Goal: Information Seeking & Learning: Learn about a topic

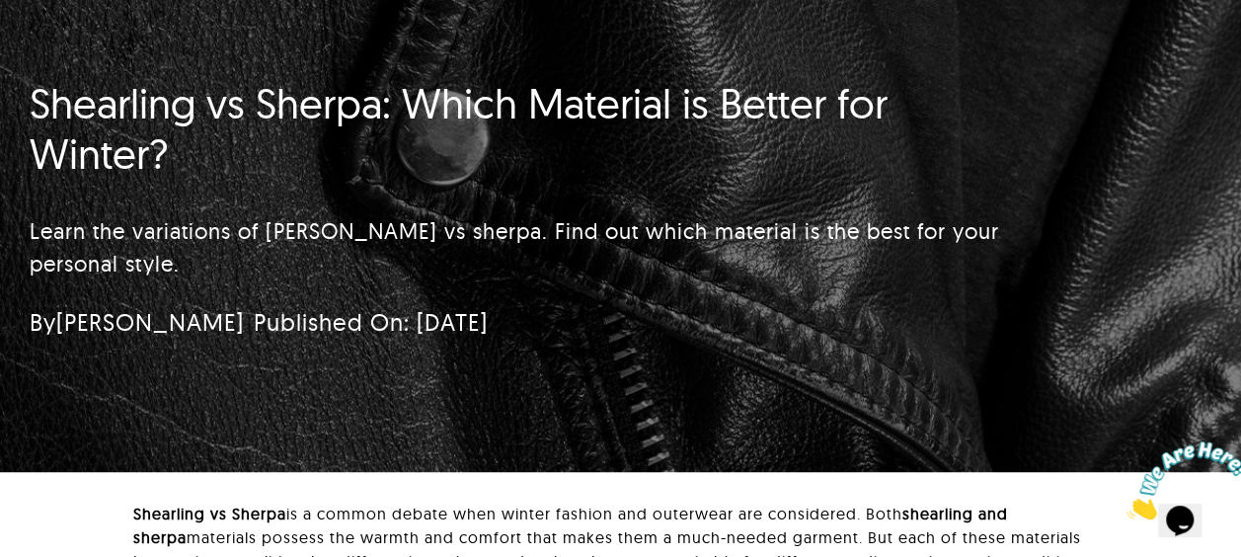
drag, startPoint x: 261, startPoint y: 239, endPoint x: 531, endPoint y: 286, distance: 274.6
click at [531, 286] on div "Learn the variations of [PERSON_NAME] vs sherpa. Find out which material is the…" at bounding box center [518, 247] width 977 height 109
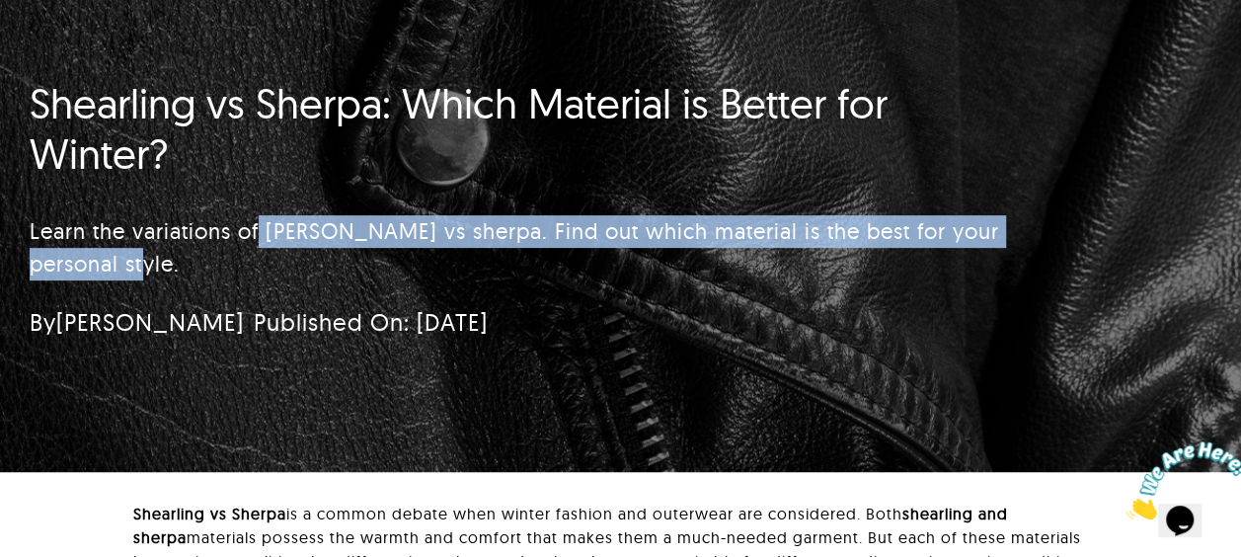
click at [531, 286] on div "Learn the variations of [PERSON_NAME] vs sherpa. Find out which material is the…" at bounding box center [518, 247] width 977 height 109
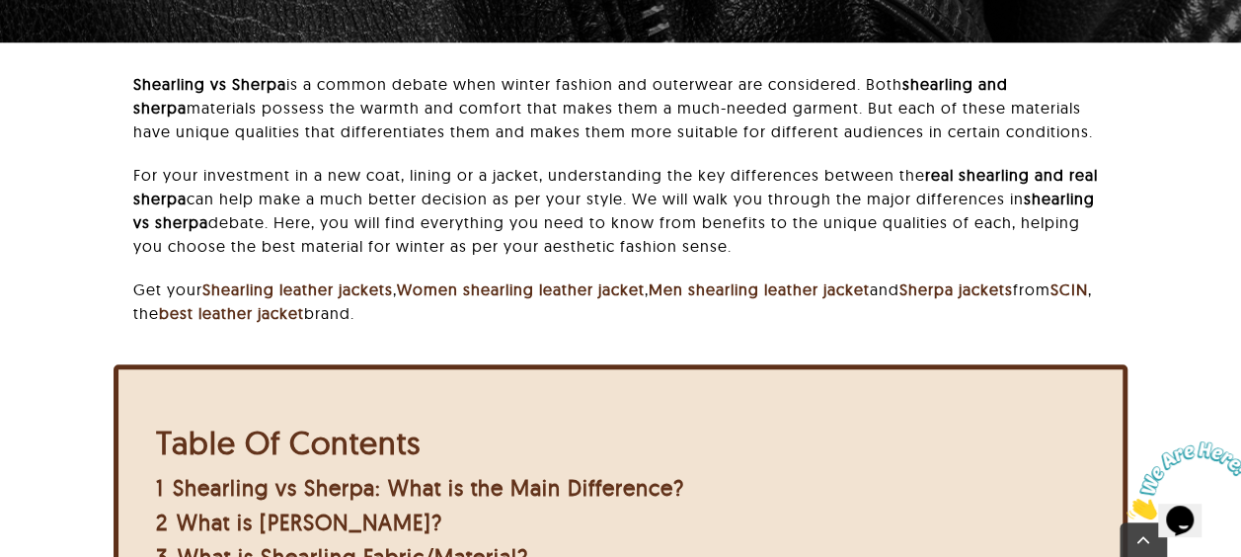
scroll to position [620, 0]
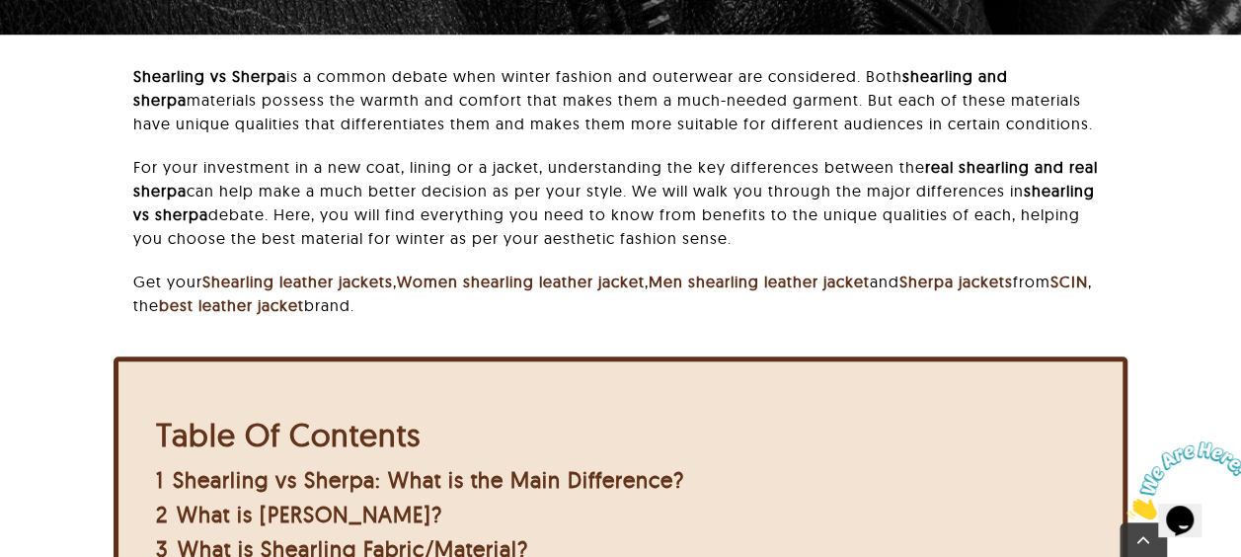
drag, startPoint x: 223, startPoint y: 97, endPoint x: 427, endPoint y: 118, distance: 205.5
click at [427, 118] on p "Shearling vs Sherpa is a common debate when winter fashion and outerwear are co…" at bounding box center [620, 99] width 974 height 71
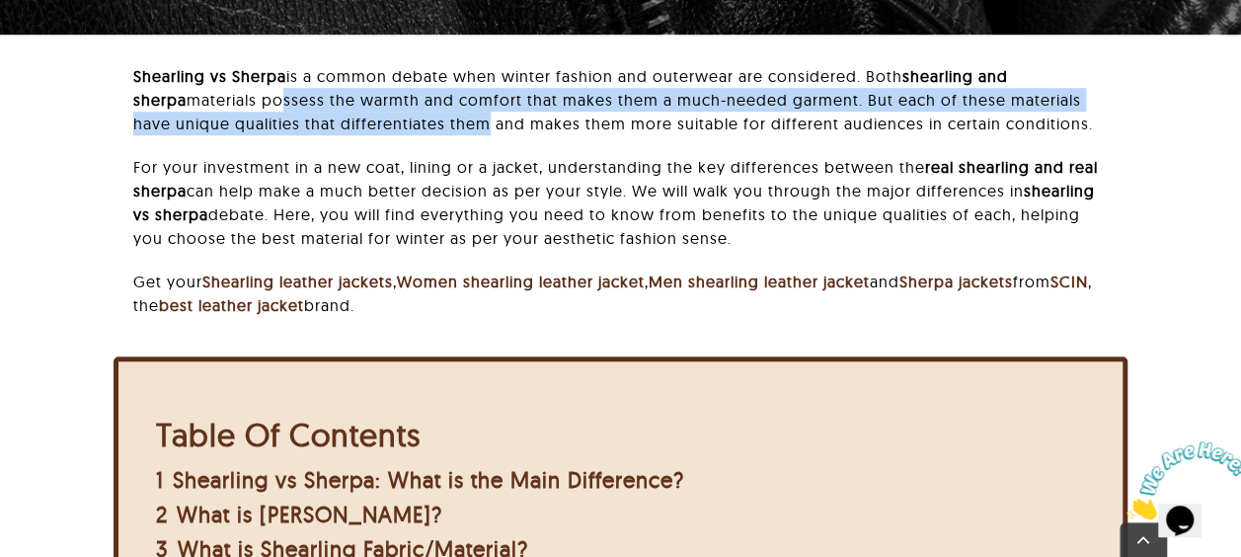
click at [427, 118] on p "Shearling vs Sherpa is a common debate when winter fashion and outerwear are co…" at bounding box center [620, 99] width 974 height 71
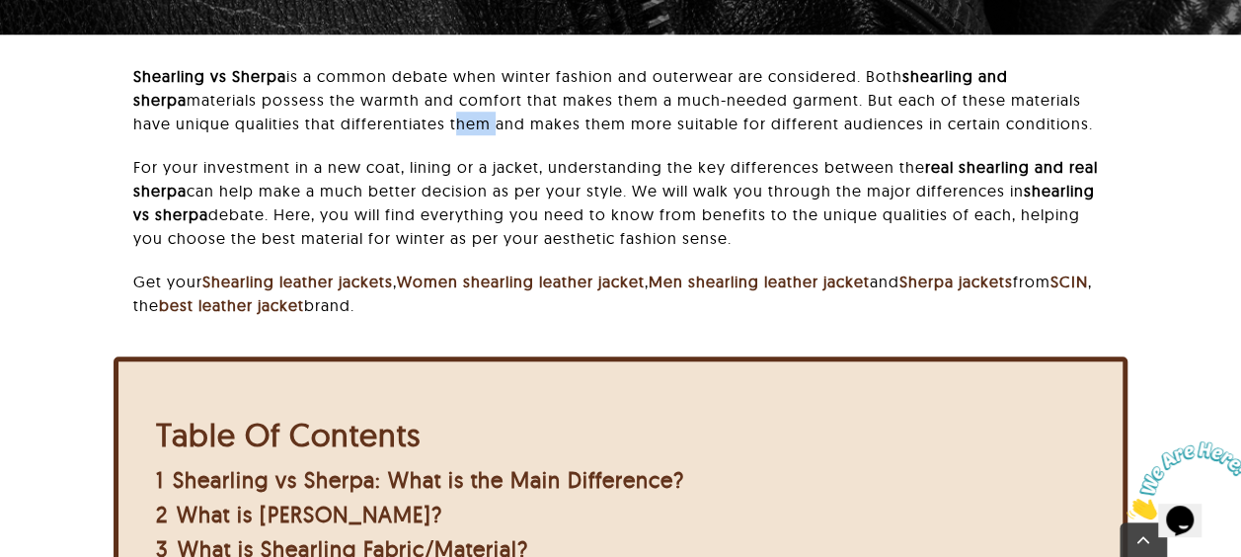
drag, startPoint x: 427, startPoint y: 118, endPoint x: 286, endPoint y: 118, distance: 141.2
click at [286, 118] on p "Shearling vs Sherpa is a common debate when winter fashion and outerwear are co…" at bounding box center [620, 99] width 974 height 71
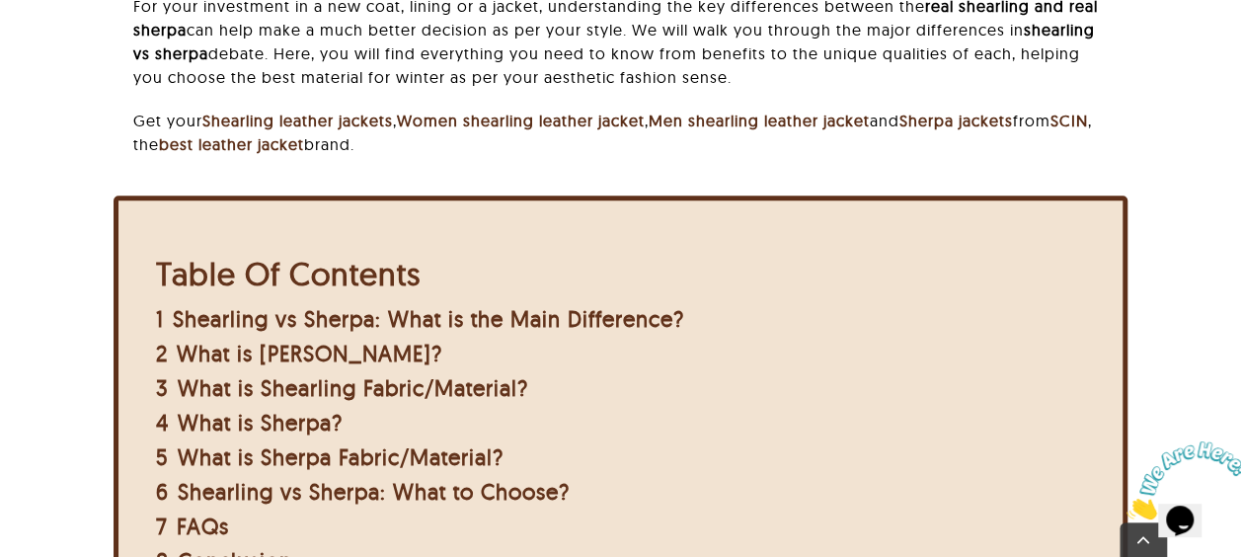
scroll to position [794, 0]
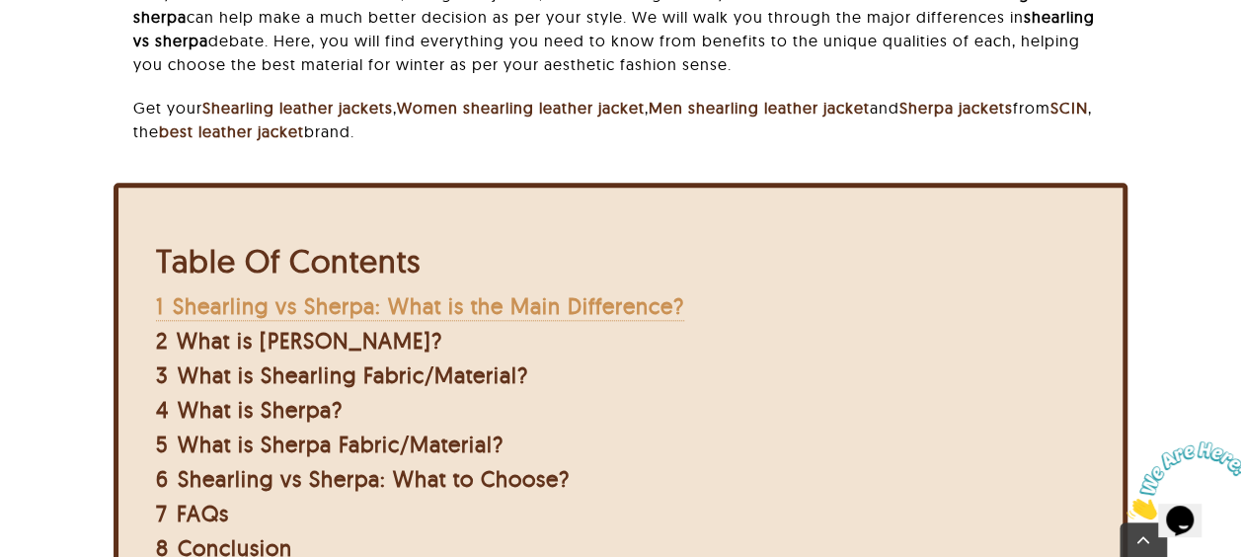
click at [519, 312] on span "Shearling vs Sherpa: What is the Main Difference?" at bounding box center [428, 306] width 511 height 28
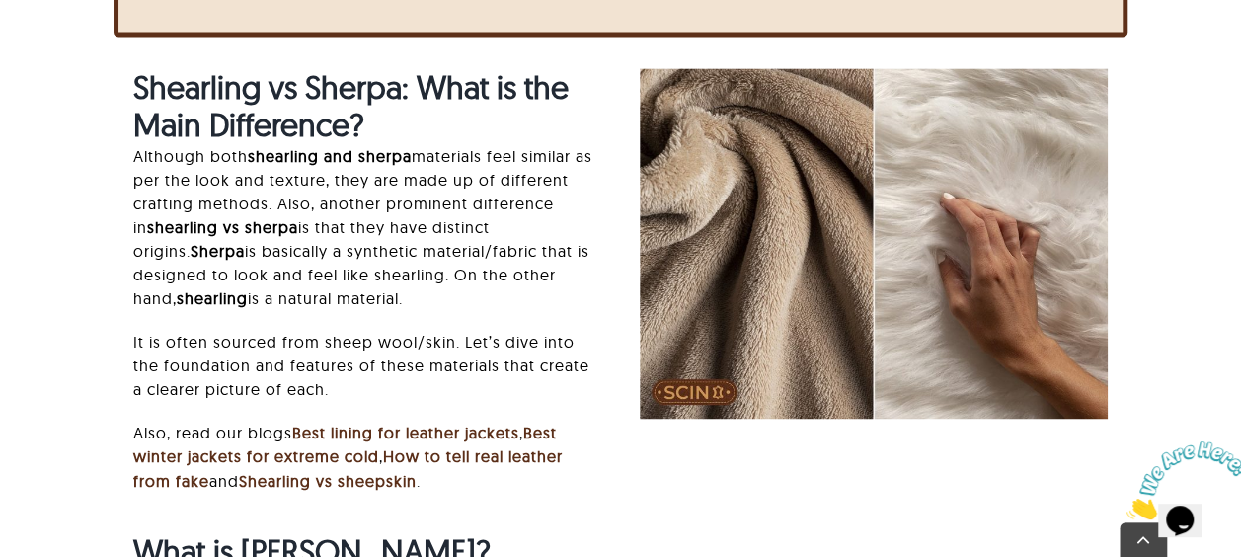
scroll to position [1437, 0]
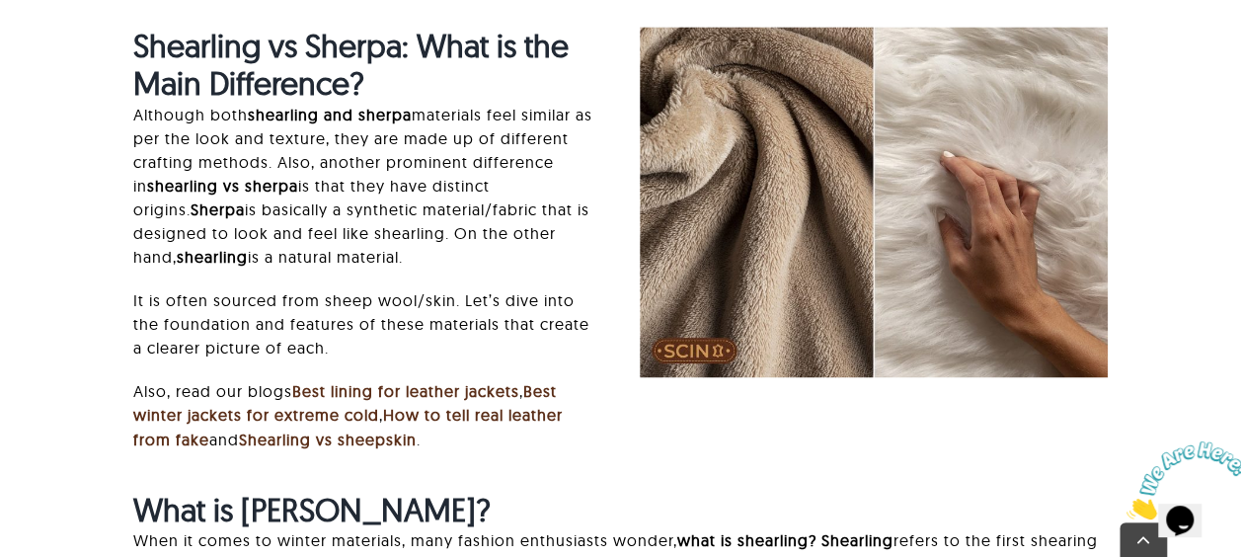
drag, startPoint x: 155, startPoint y: 91, endPoint x: 215, endPoint y: 99, distance: 60.7
click at [215, 99] on strong "Shearling vs Sherpa: What is the Main Difference?" at bounding box center [350, 64] width 435 height 77
drag, startPoint x: 215, startPoint y: 99, endPoint x: 273, endPoint y: 115, distance: 60.3
click at [273, 115] on div "Shearling vs Sherpa: What is the Main Difference? Although both shearling and s…" at bounding box center [367, 248] width 468 height 443
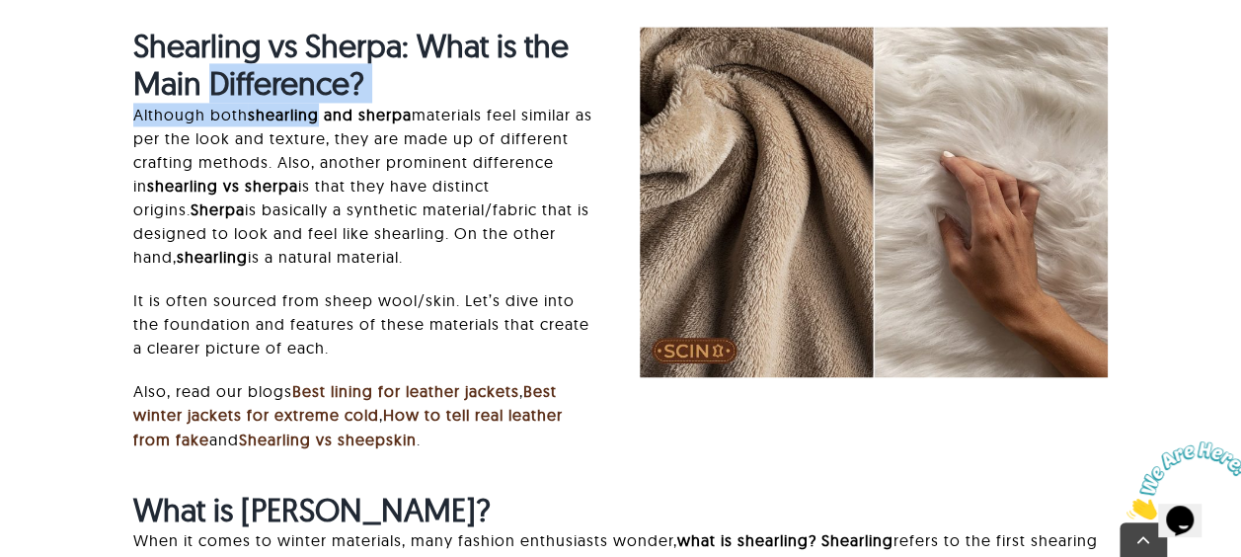
click at [273, 115] on strong "shearling and sherpa" at bounding box center [330, 115] width 164 height 20
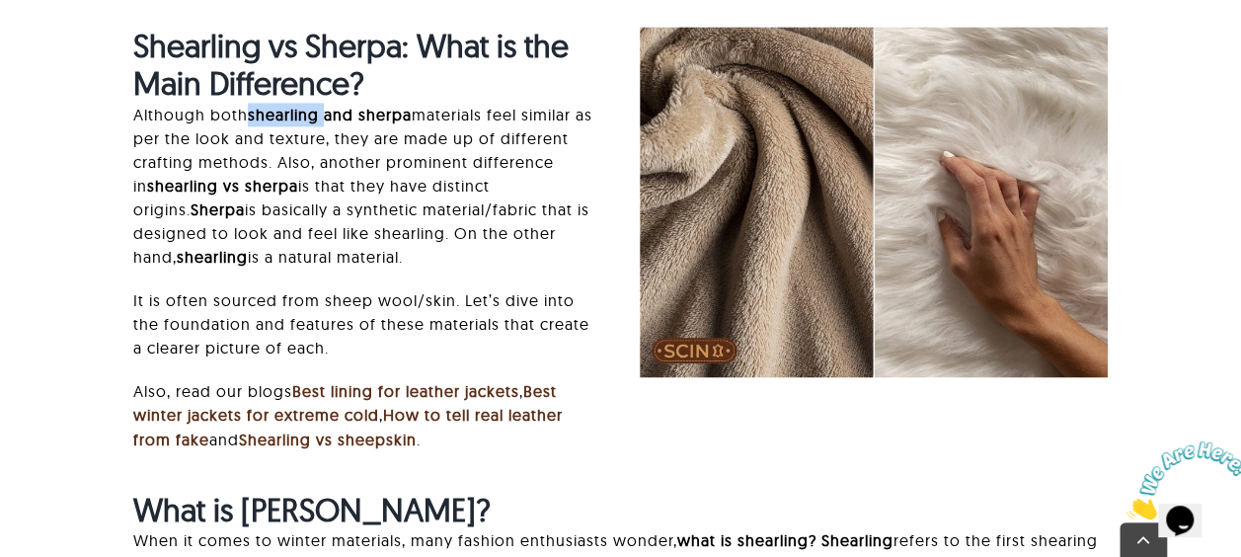
click at [273, 115] on strong "shearling and sherpa" at bounding box center [330, 115] width 164 height 20
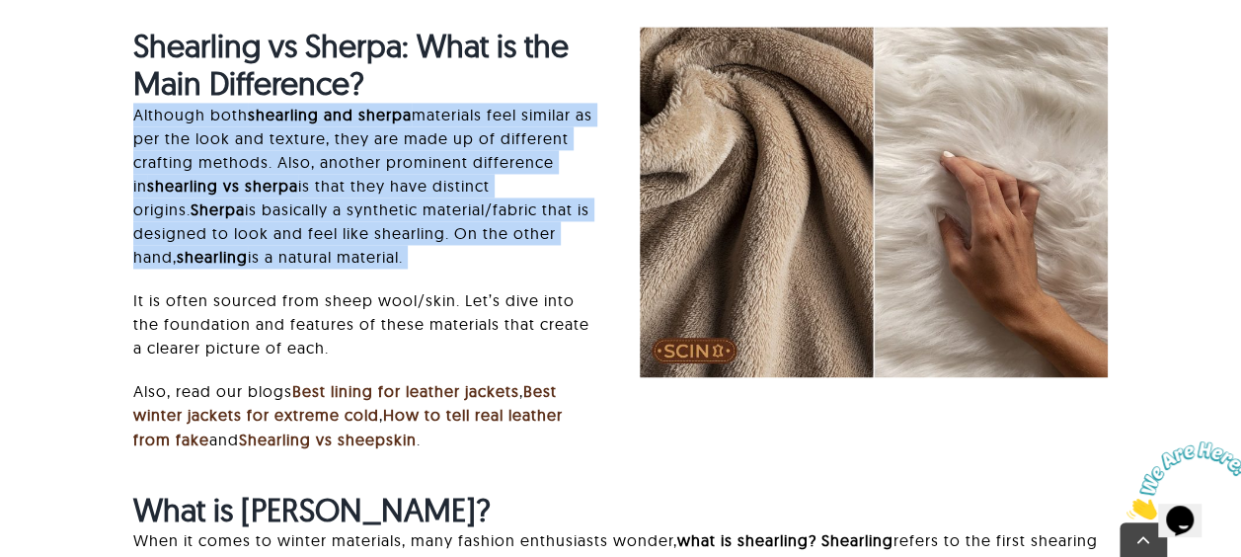
drag, startPoint x: 273, startPoint y: 115, endPoint x: 117, endPoint y: 138, distance: 157.8
click at [117, 138] on div "Shearling vs Sherpa: What is the Main Difference? Although both shearling and s…" at bounding box center [367, 248] width 506 height 443
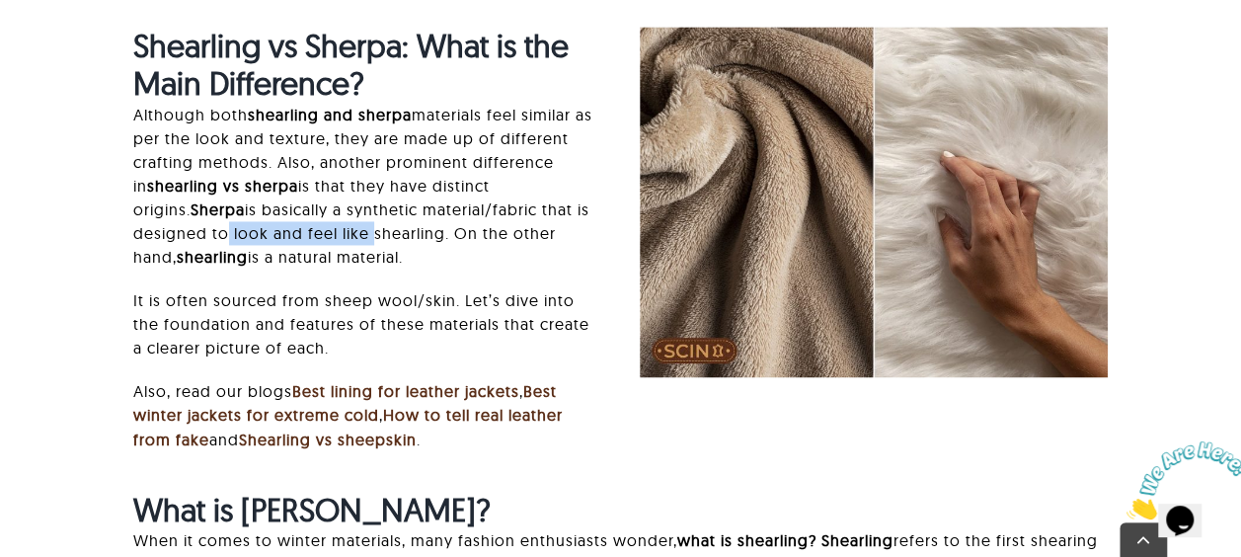
drag, startPoint x: 223, startPoint y: 236, endPoint x: 417, endPoint y: 247, distance: 193.8
click at [417, 247] on p "Although both shearling and sherpa materials feel similar as per the look and t…" at bounding box center [367, 186] width 468 height 166
click at [263, 182] on strong "shearling vs sherpa" at bounding box center [222, 186] width 151 height 20
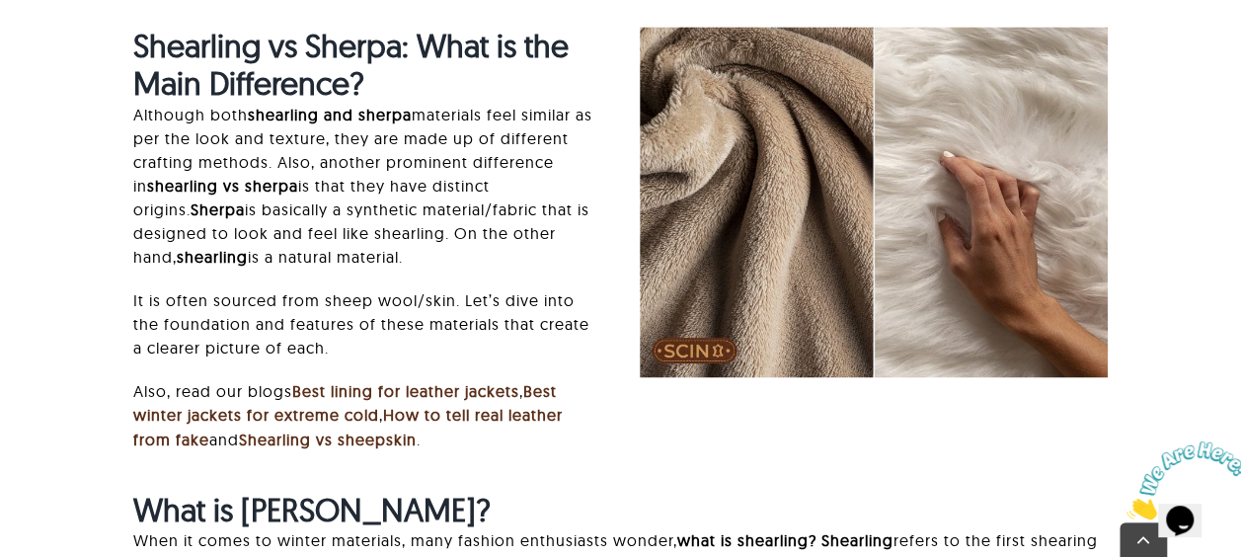
drag, startPoint x: 181, startPoint y: 203, endPoint x: 208, endPoint y: 205, distance: 27.7
click at [208, 205] on p "Although both shearling and sherpa materials feel similar as per the look and t…" at bounding box center [367, 186] width 468 height 166
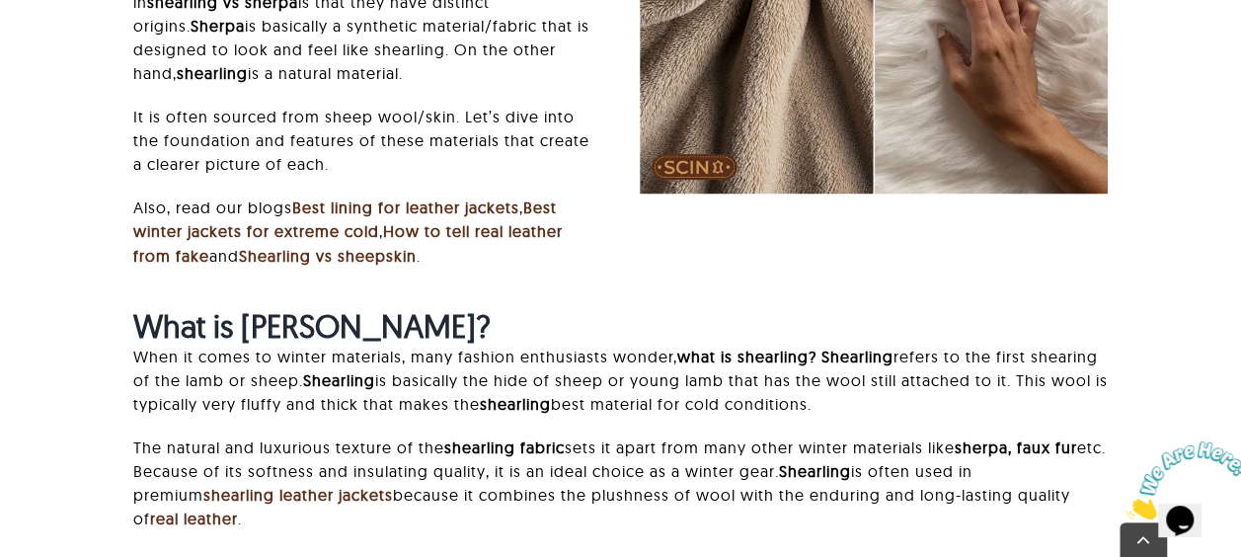
scroll to position [1641, 0]
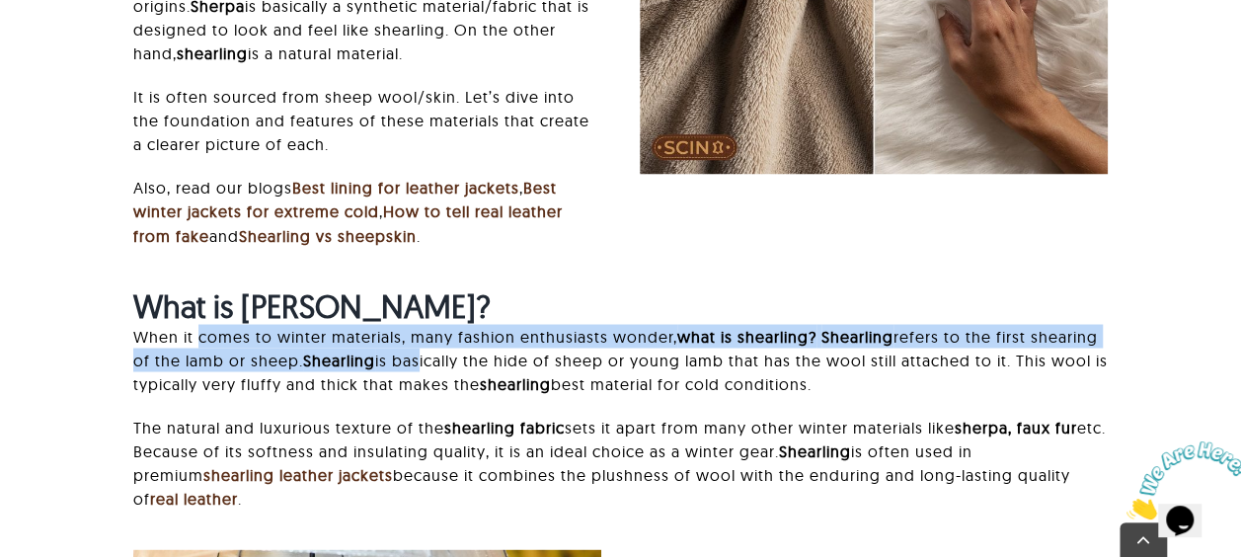
drag, startPoint x: 200, startPoint y: 339, endPoint x: 440, endPoint y: 367, distance: 241.6
click at [440, 367] on p "When it comes to winter materials, many fashion enthusiasts wonder, what is she…" at bounding box center [620, 359] width 974 height 71
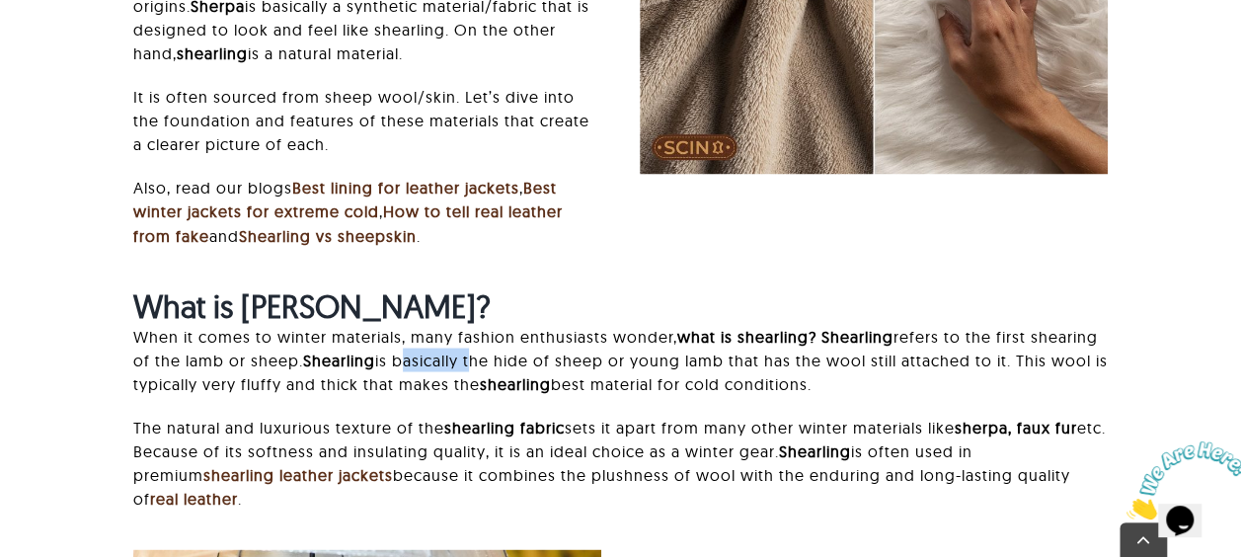
drag, startPoint x: 440, startPoint y: 367, endPoint x: 359, endPoint y: 339, distance: 85.9
click at [359, 339] on p "When it comes to winter materials, many fashion enthusiasts wonder, what is she…" at bounding box center [620, 359] width 974 height 71
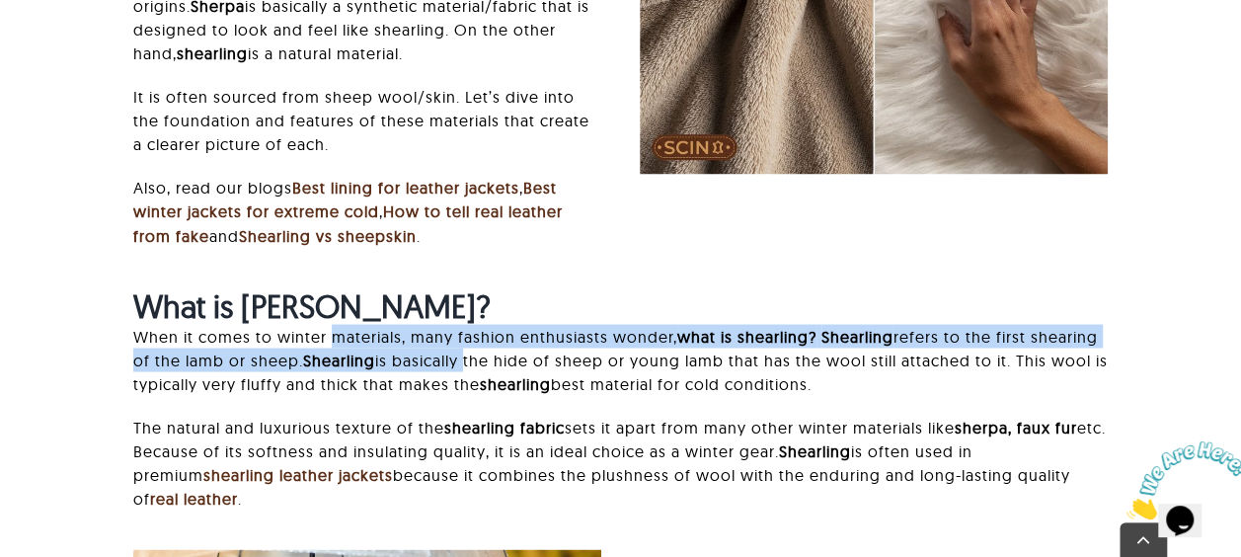
click at [359, 339] on p "When it comes to winter materials, many fashion enthusiasts wonder, what is she…" at bounding box center [620, 359] width 974 height 71
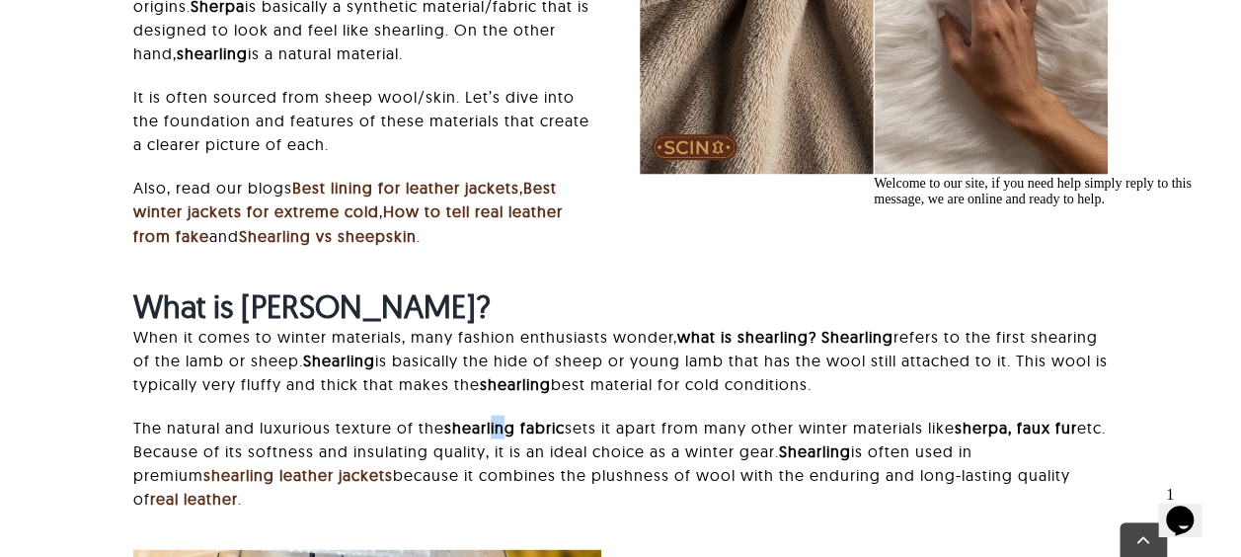
drag, startPoint x: 495, startPoint y: 407, endPoint x: 678, endPoint y: 326, distance: 200.7
click at [678, 326] on div "What is [PERSON_NAME]? When it comes to winter materials, many fashion enthusia…" at bounding box center [620, 407] width 974 height 243
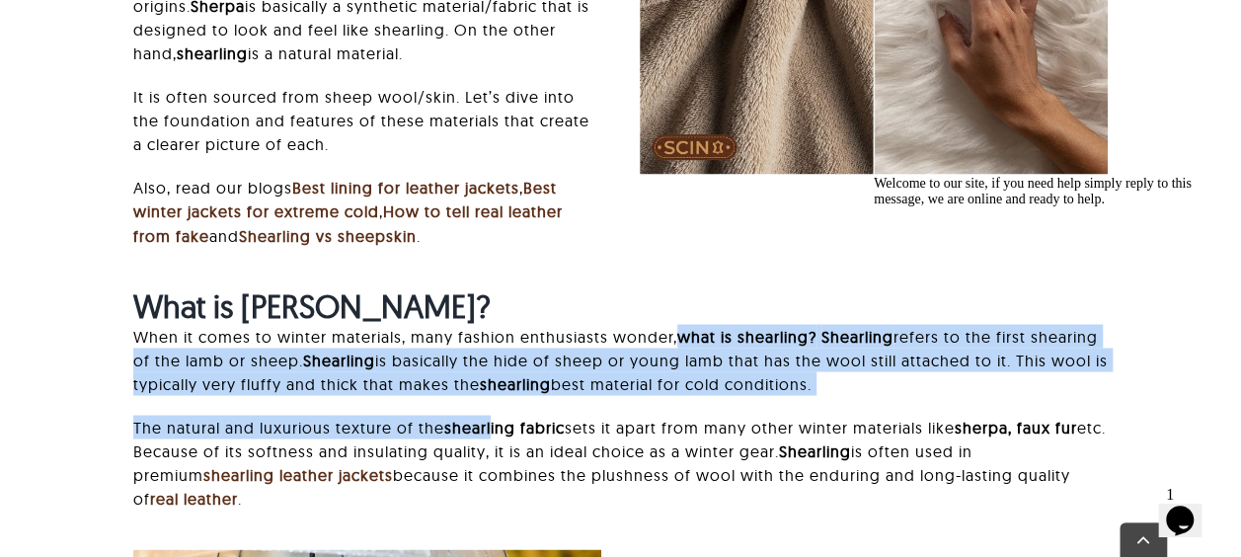
click at [678, 326] on p "When it comes to winter materials, many fashion enthusiasts wonder, what is she…" at bounding box center [620, 359] width 974 height 71
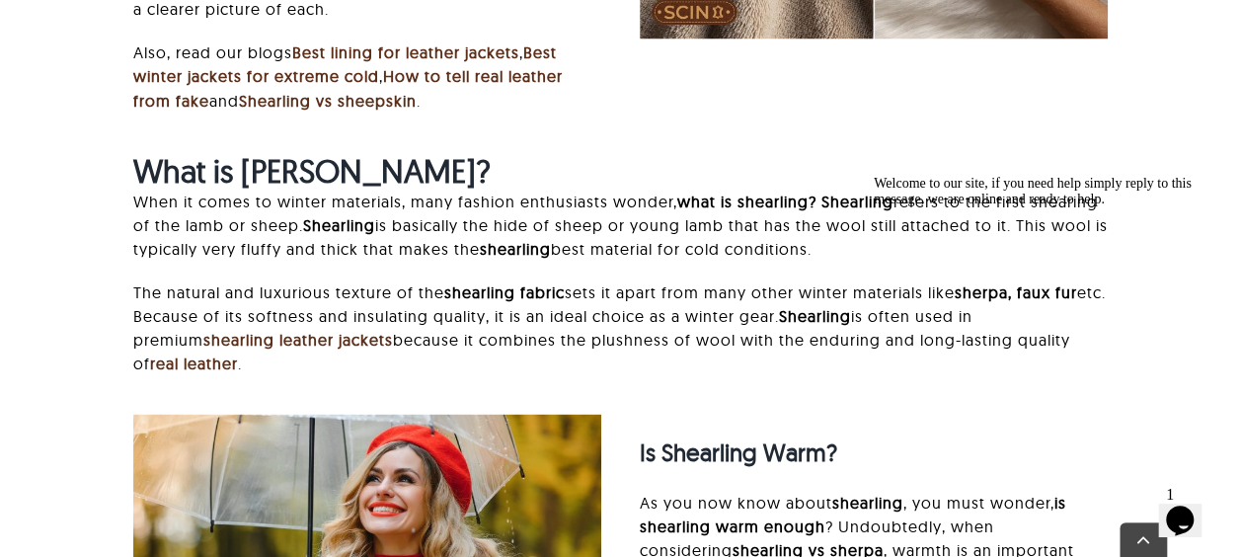
scroll to position [1799, 0]
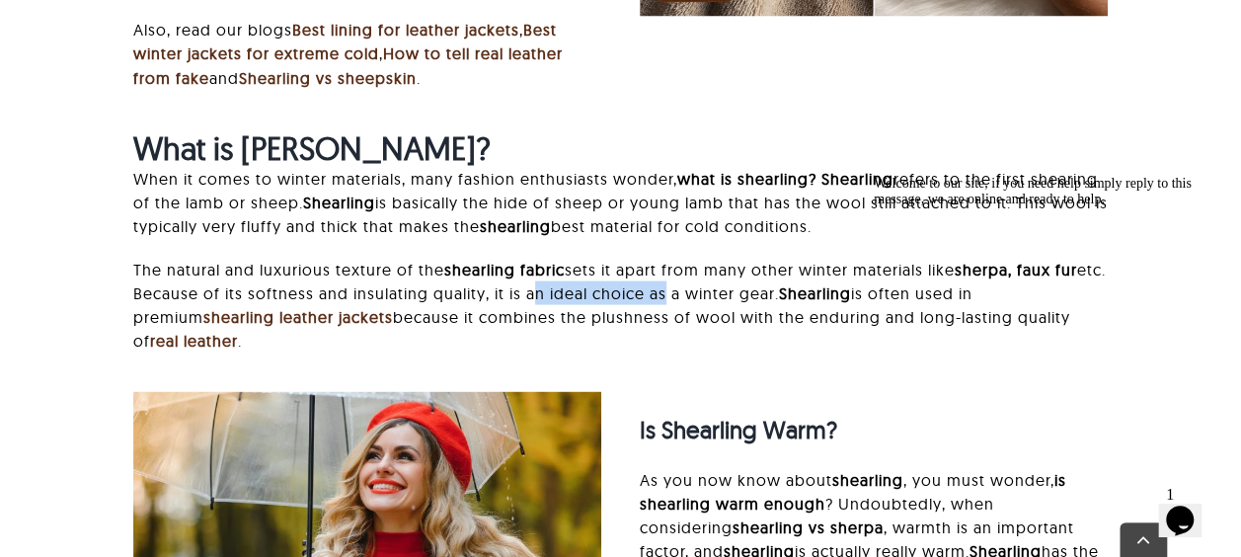
drag, startPoint x: 558, startPoint y: 283, endPoint x: 746, endPoint y: 296, distance: 189.0
click at [746, 296] on p "The natural and luxurious texture of the shearling fabric sets it apart from ma…" at bounding box center [620, 304] width 974 height 95
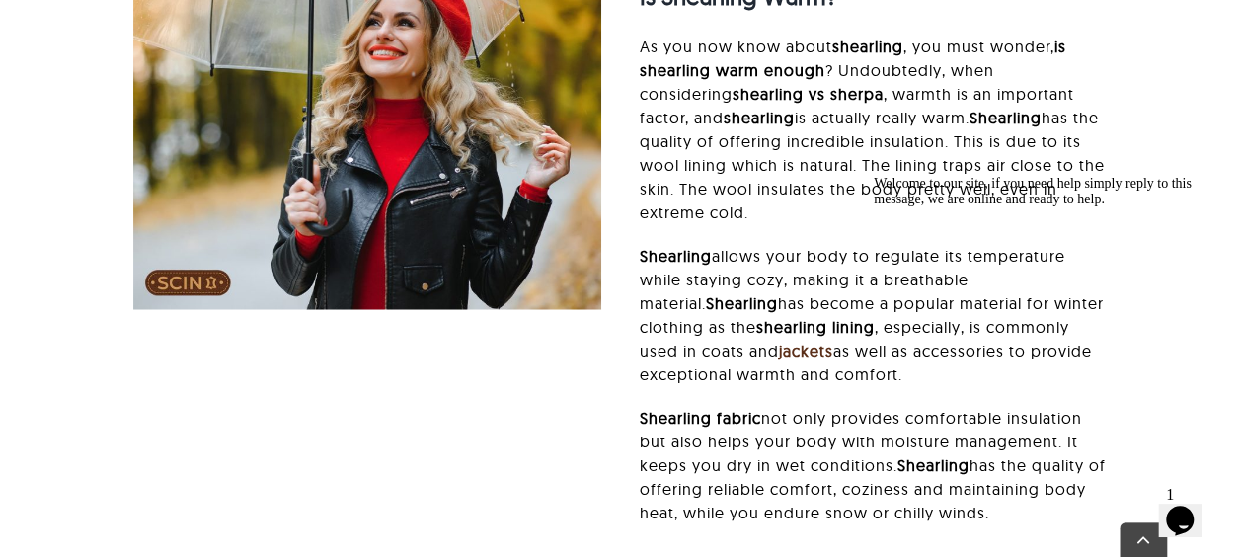
scroll to position [2233, 0]
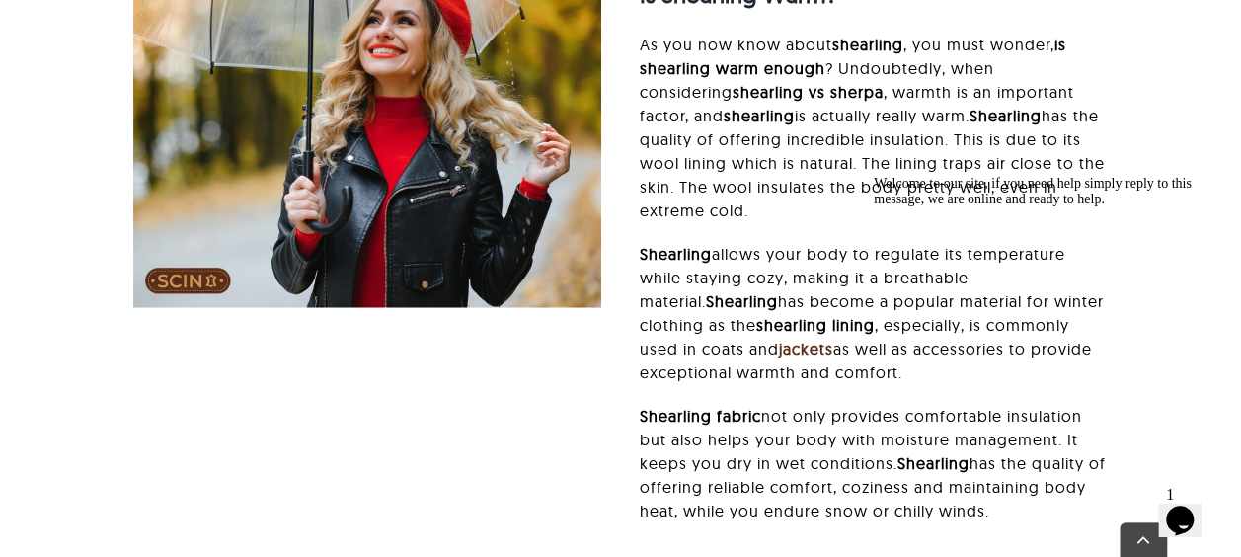
drag, startPoint x: 1823, startPoint y: 292, endPoint x: 1014, endPoint y: 168, distance: 819.0
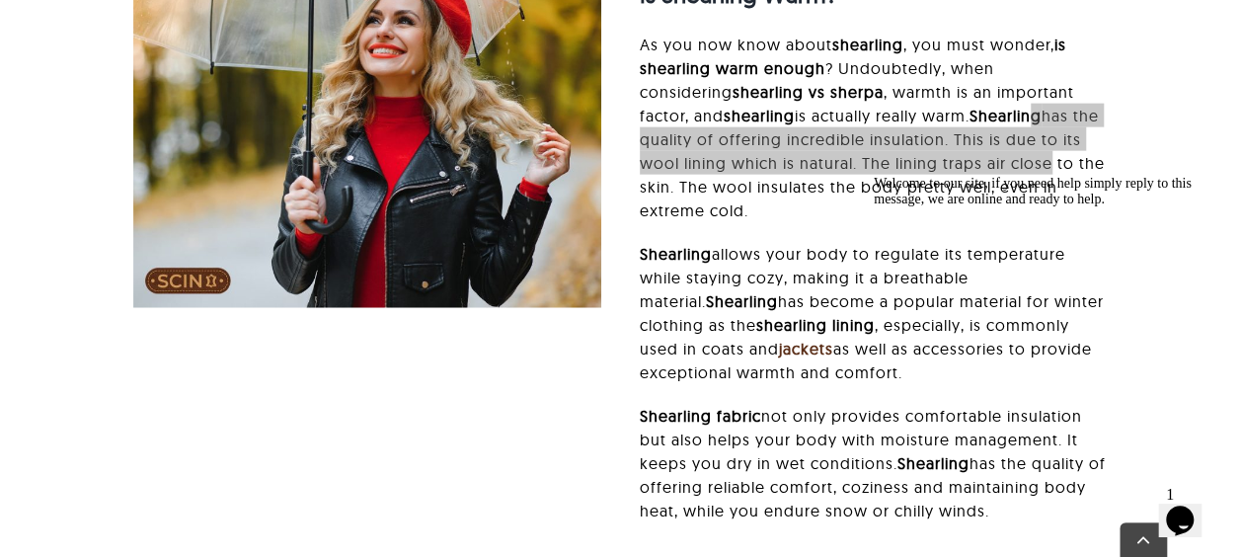
click at [1014, 176] on div "Welcome to our site, if you need help simply reply to this message, we are onli…" at bounding box center [1051, 192] width 355 height 32
drag, startPoint x: 1869, startPoint y: 329, endPoint x: 941, endPoint y: 150, distance: 945.0
click at [941, 168] on html "Welcome to our site, if you need help simply reply to this message, we are onli…" at bounding box center [1043, 318] width 355 height 300
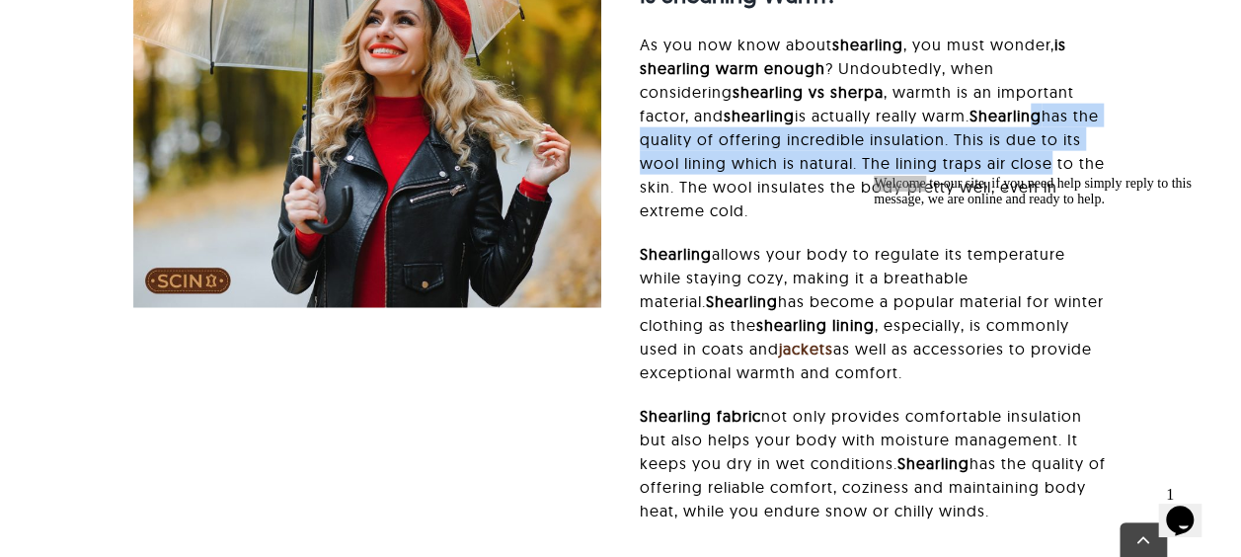
click at [941, 150] on p "As you now know about shearling , you must wonder, is shearling warm enough ? U…" at bounding box center [874, 128] width 468 height 190
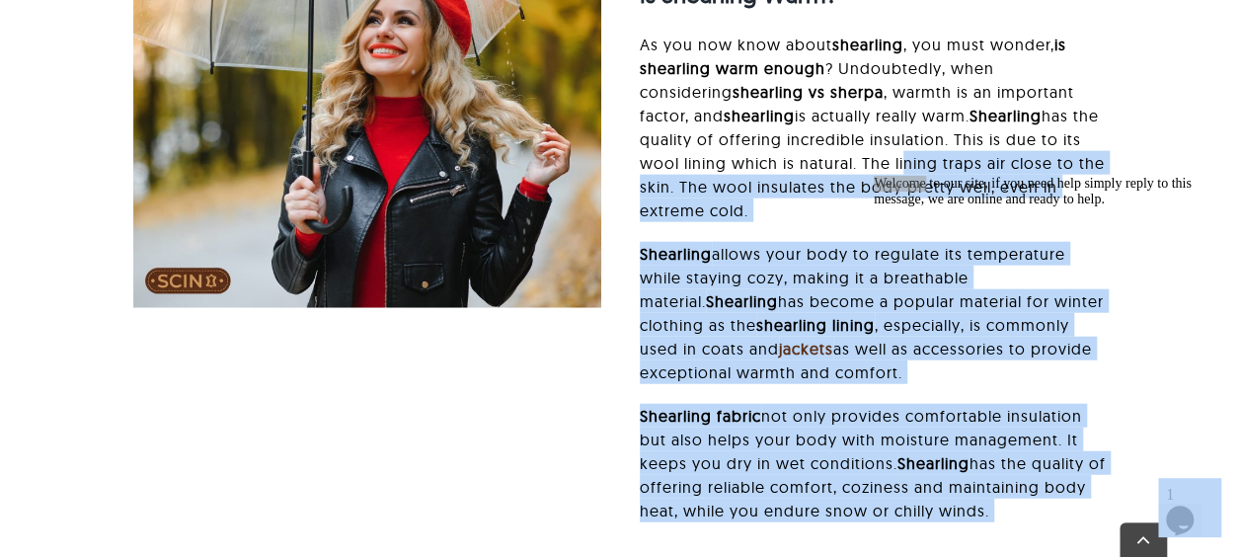
drag, startPoint x: 1724, startPoint y: 330, endPoint x: 1018, endPoint y: 191, distance: 719.4
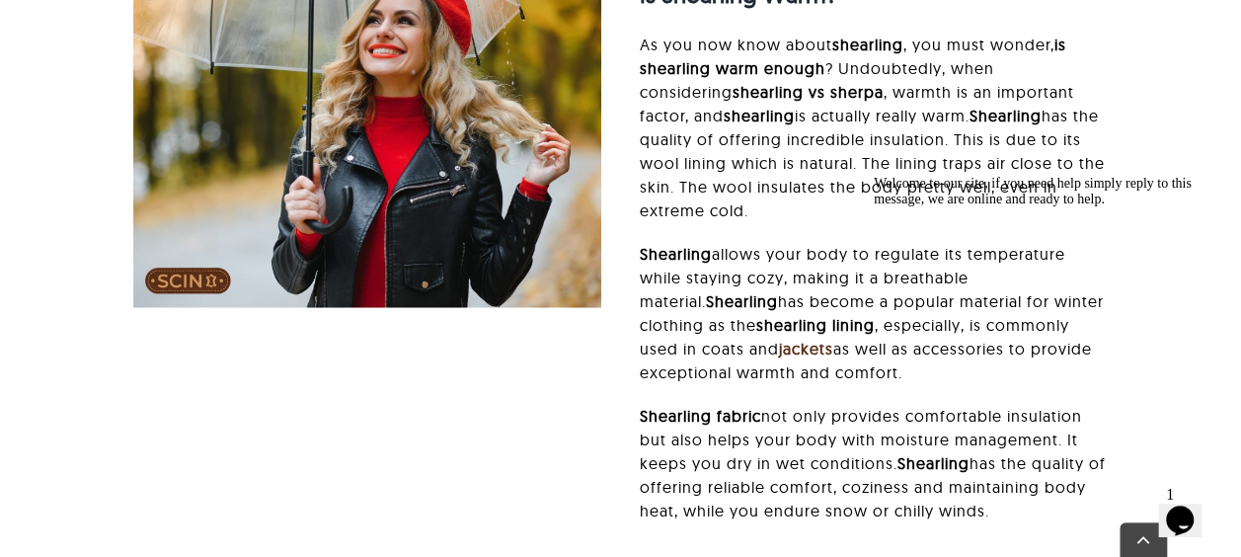
click at [1018, 191] on div "Welcome to our site, if you need help simply reply to this message, we are onli…" at bounding box center [1051, 192] width 355 height 32
drag, startPoint x: 1763, startPoint y: 336, endPoint x: 811, endPoint y: 172, distance: 965.6
click at [866, 172] on html "Welcome to our site, if you need help simply reply to this message, we are onli…" at bounding box center [1043, 318] width 355 height 300
click at [782, 217] on p "As you now know about shearling , you must wonder, is shearling warm enough ? U…" at bounding box center [874, 128] width 468 height 190
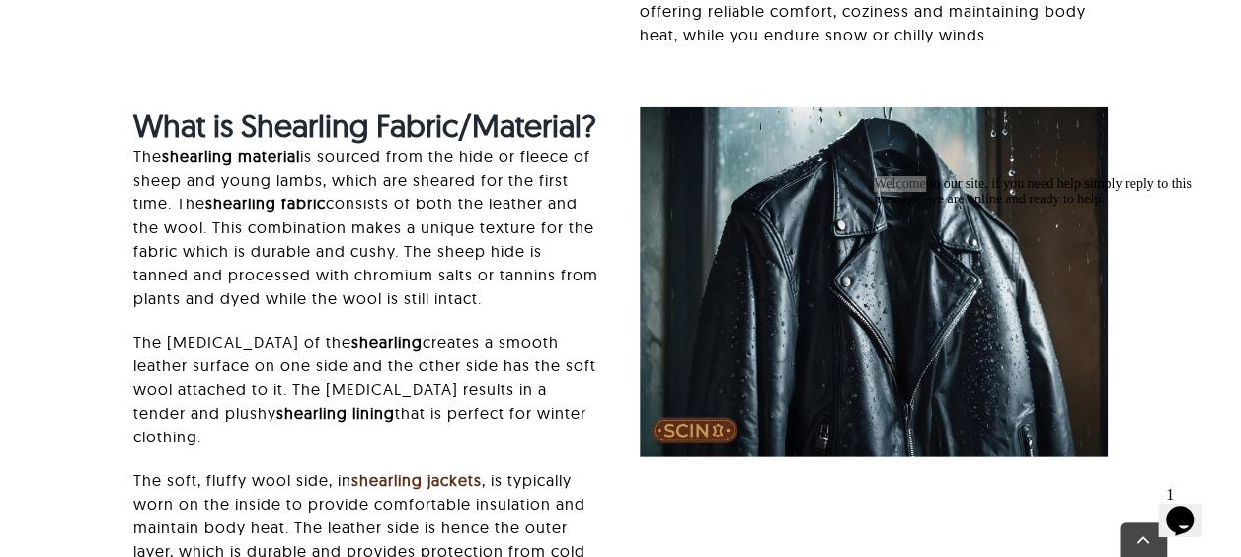
scroll to position [2746, 0]
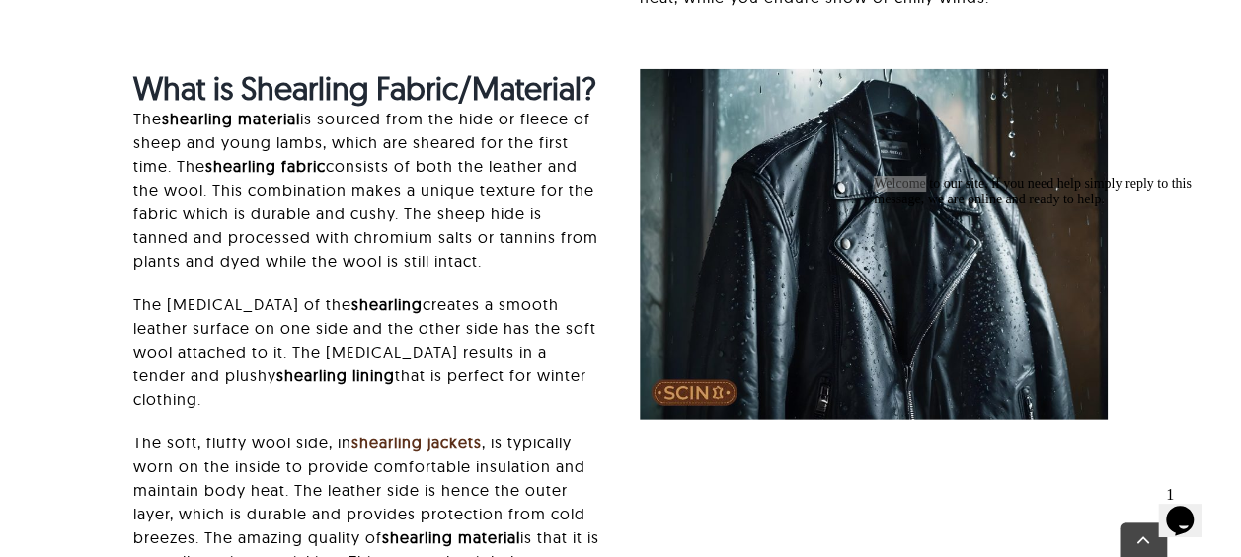
drag, startPoint x: 416, startPoint y: 103, endPoint x: 428, endPoint y: 115, distance: 18.1
click at [428, 115] on div "What is Shearling Fabric/Material? The shearling material is sourced from the h…" at bounding box center [367, 378] width 468 height 618
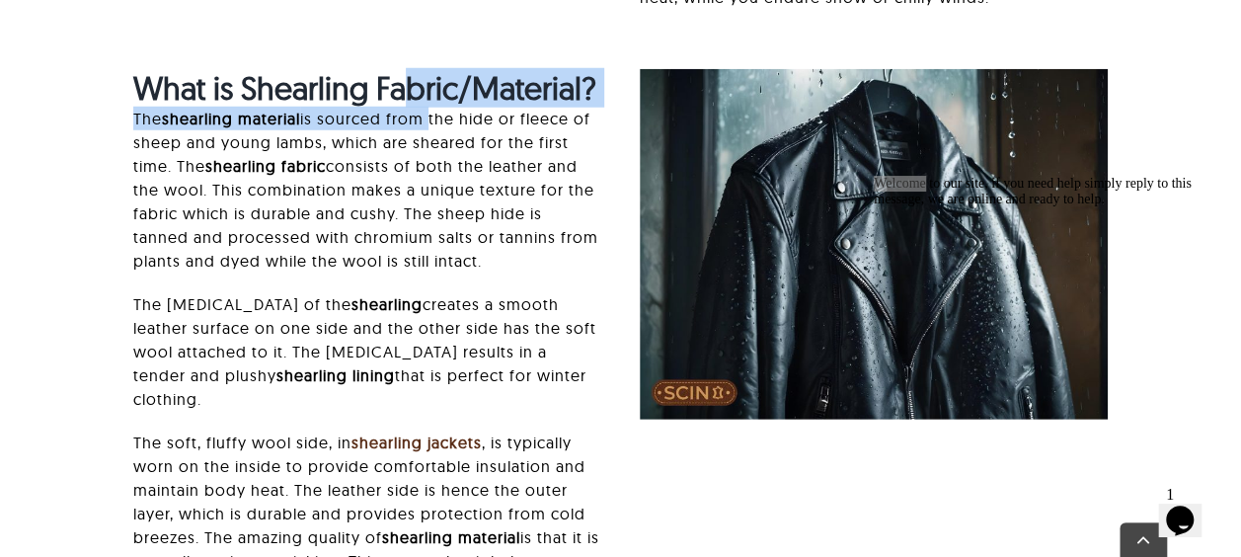
click at [428, 115] on p "The shearling material is sourced from the hide or fleece of sheep and young la…" at bounding box center [367, 190] width 468 height 166
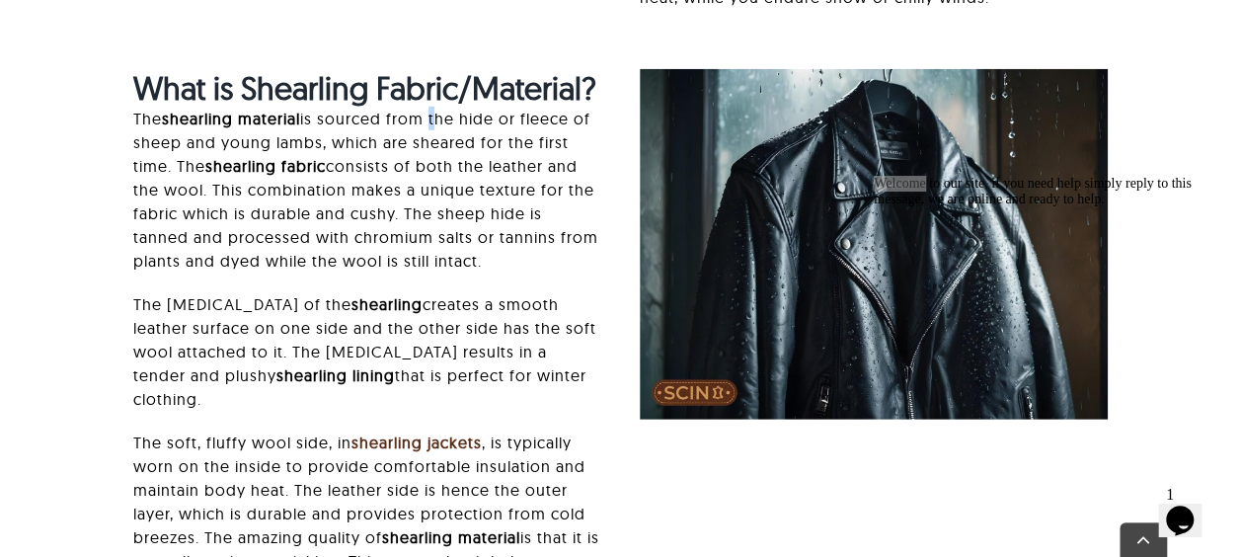
click at [428, 115] on p "The shearling material is sourced from the hide or fleece of sheep and young la…" at bounding box center [367, 190] width 468 height 166
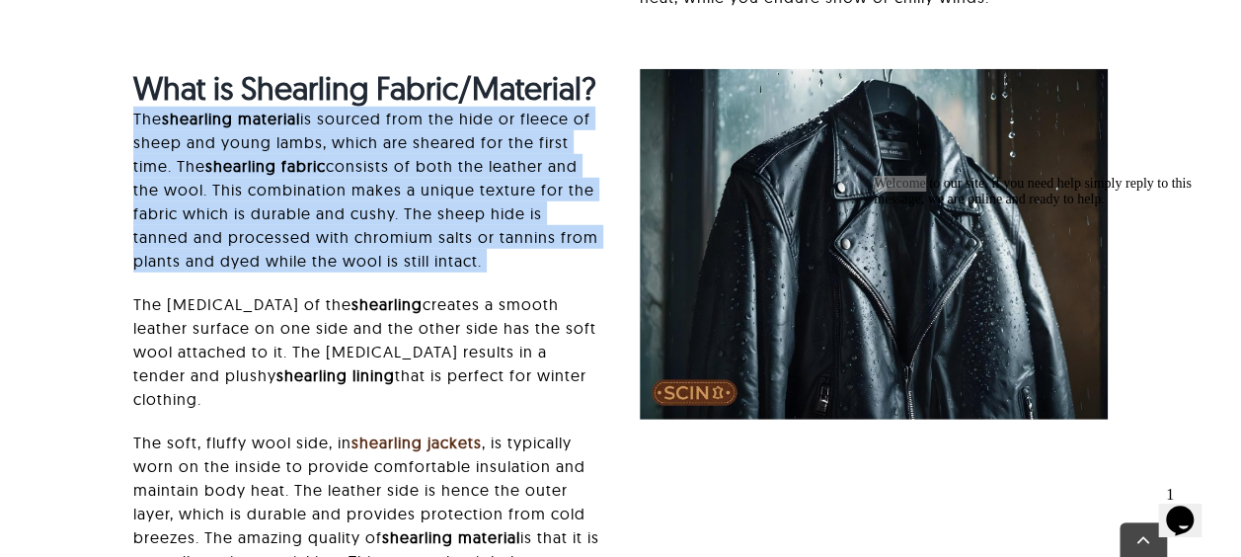
drag, startPoint x: 428, startPoint y: 115, endPoint x: 335, endPoint y: 220, distance: 140.5
click at [335, 220] on p "The shearling material is sourced from the hide or fleece of sheep and young la…" at bounding box center [367, 190] width 468 height 166
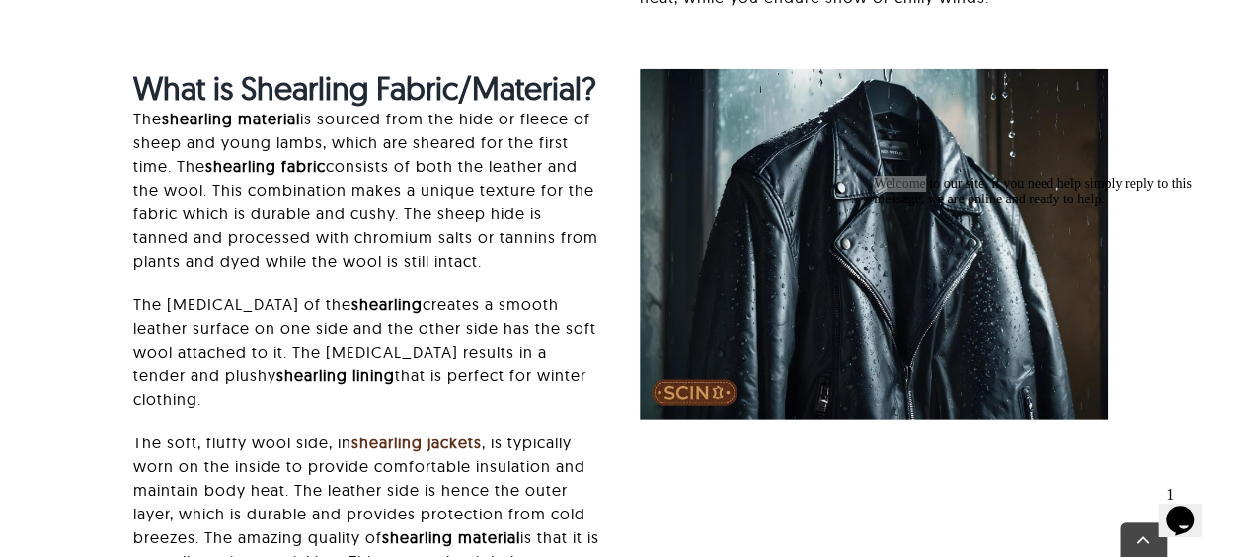
drag, startPoint x: 182, startPoint y: 394, endPoint x: 291, endPoint y: 436, distance: 117.5
click at [291, 436] on div "What is Shearling Fabric/Material? The shearling material is sourced from the h…" at bounding box center [367, 378] width 468 height 618
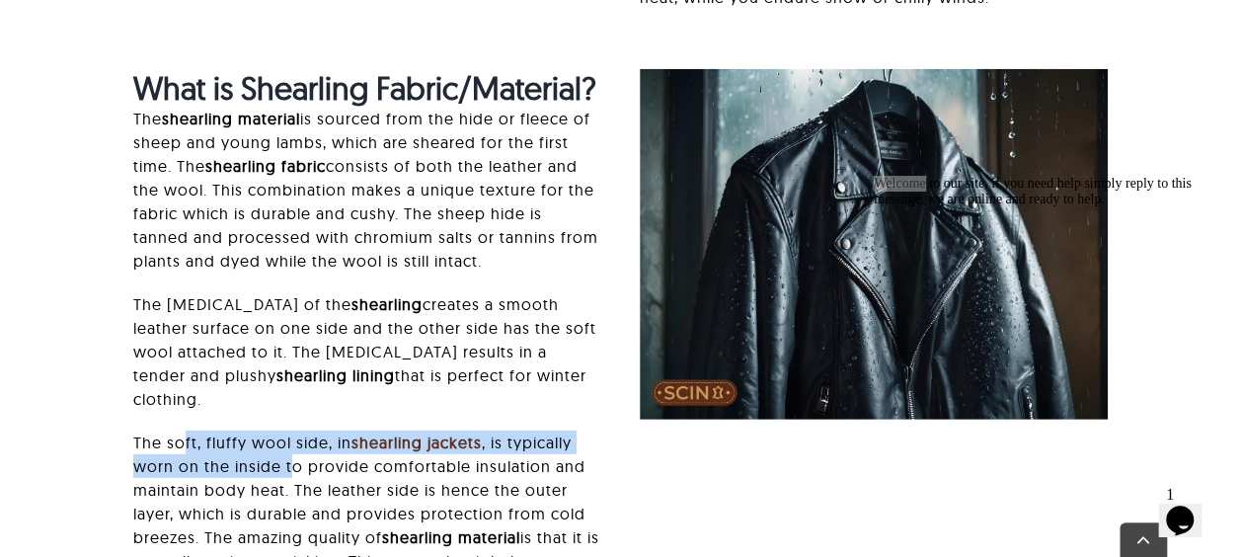
click at [291, 436] on p "The soft, fluffy wool side, in shearling jackets , is typically worn on the ins…" at bounding box center [367, 548] width 468 height 237
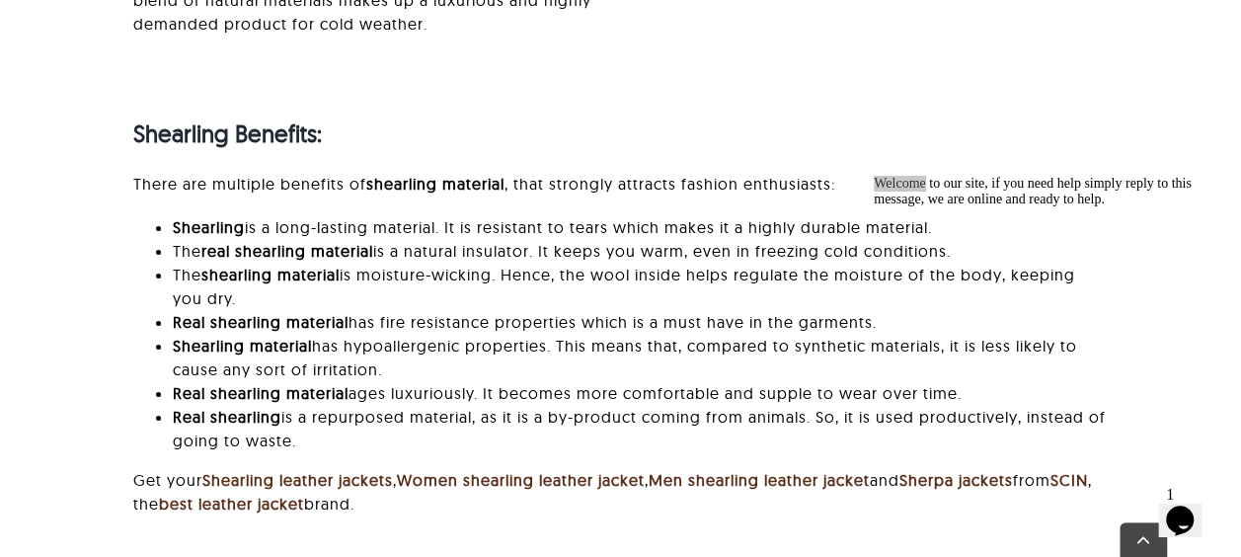
scroll to position [3418, 0]
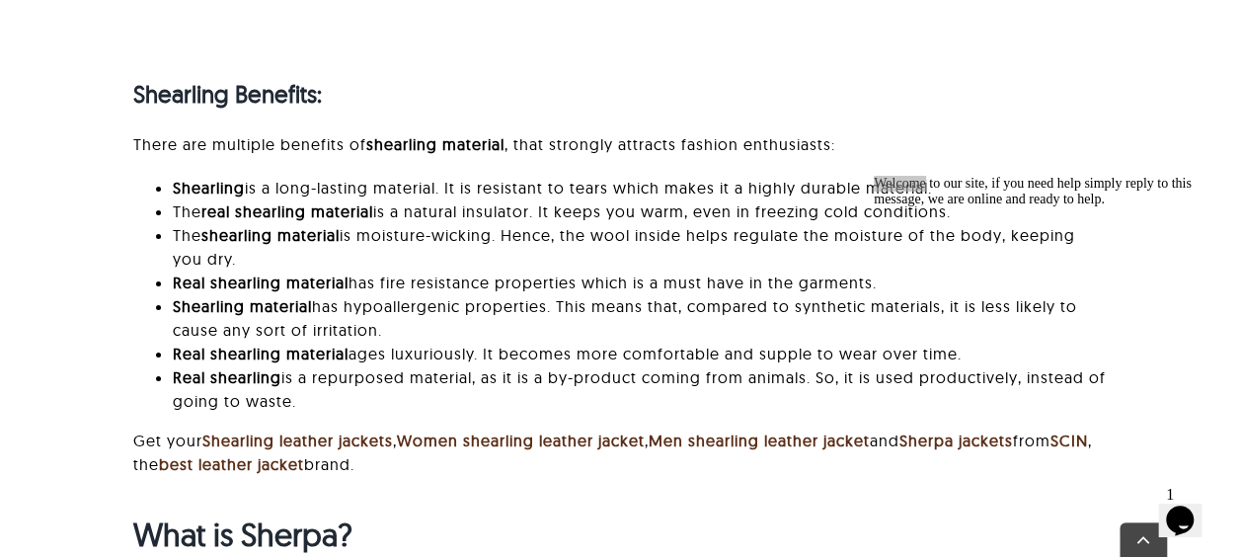
click at [393, 176] on li "Shearling is a long-lasting material. It is resistant to tears which makes it a…" at bounding box center [640, 188] width 935 height 24
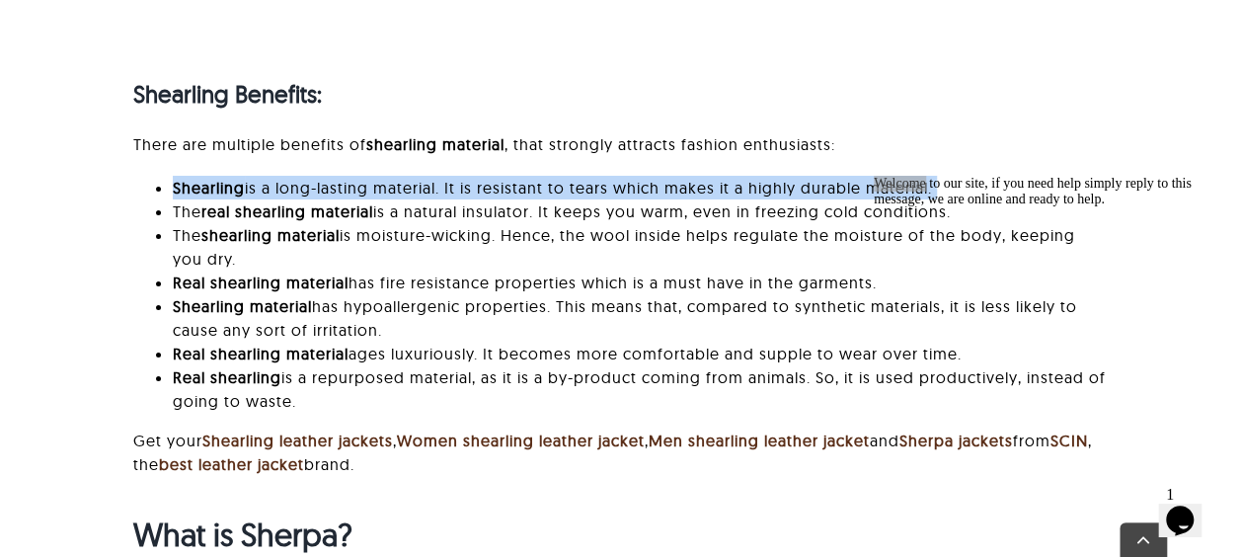
click at [393, 176] on li "Shearling is a long-lasting material. It is resistant to tears which makes it a…" at bounding box center [640, 188] width 935 height 24
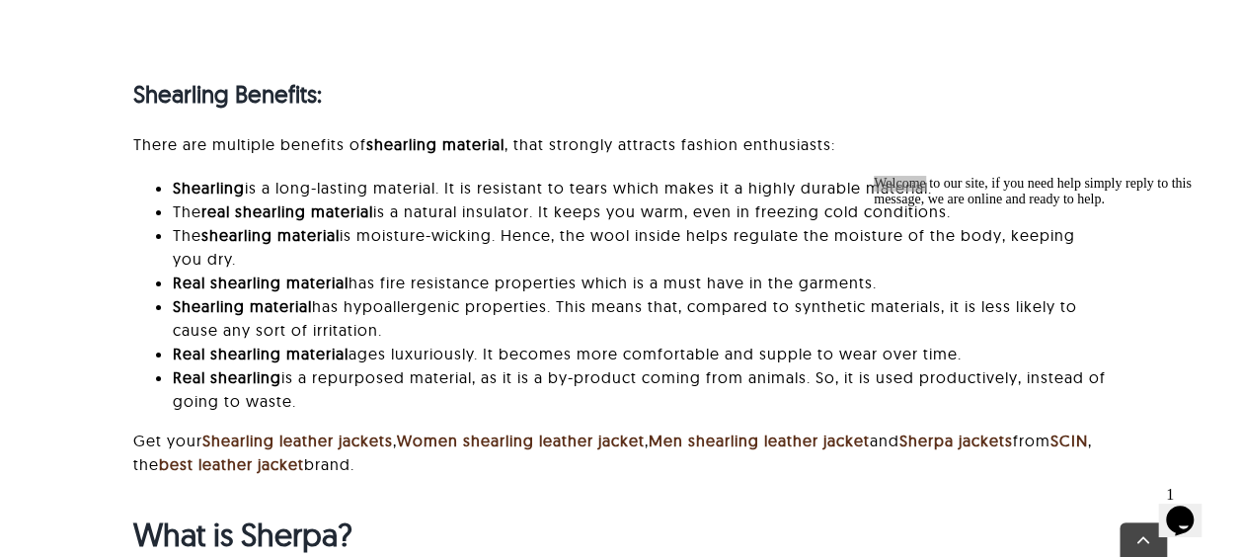
click at [466, 199] on li "The real shearling material is a natural insulator. It keeps you warm, even in …" at bounding box center [640, 211] width 935 height 24
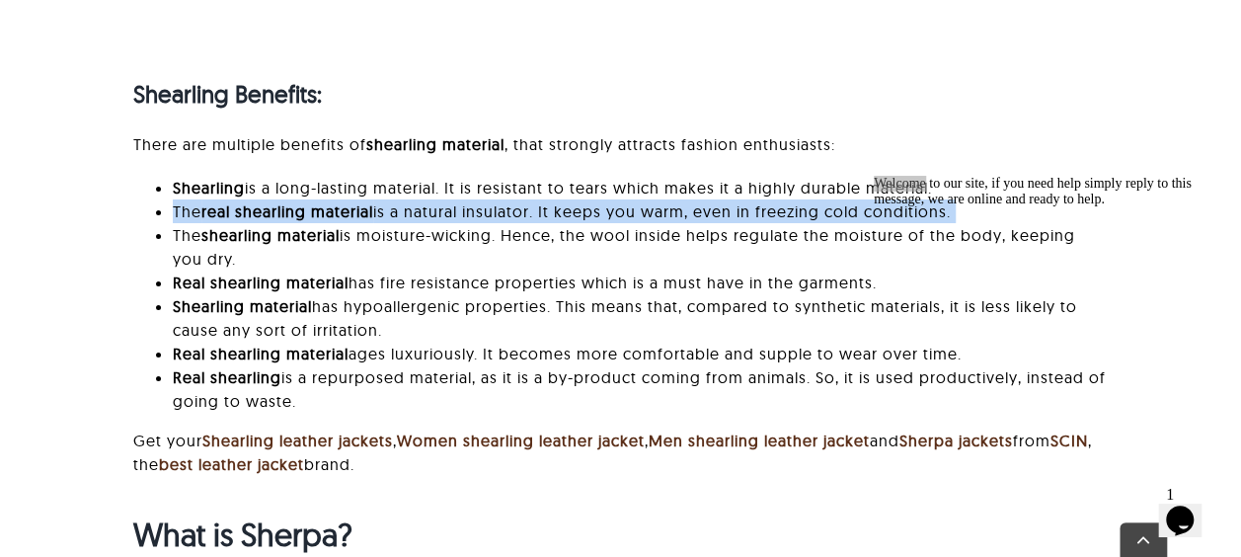
click at [466, 199] on li "The real shearling material is a natural insulator. It keeps you warm, even in …" at bounding box center [640, 211] width 935 height 24
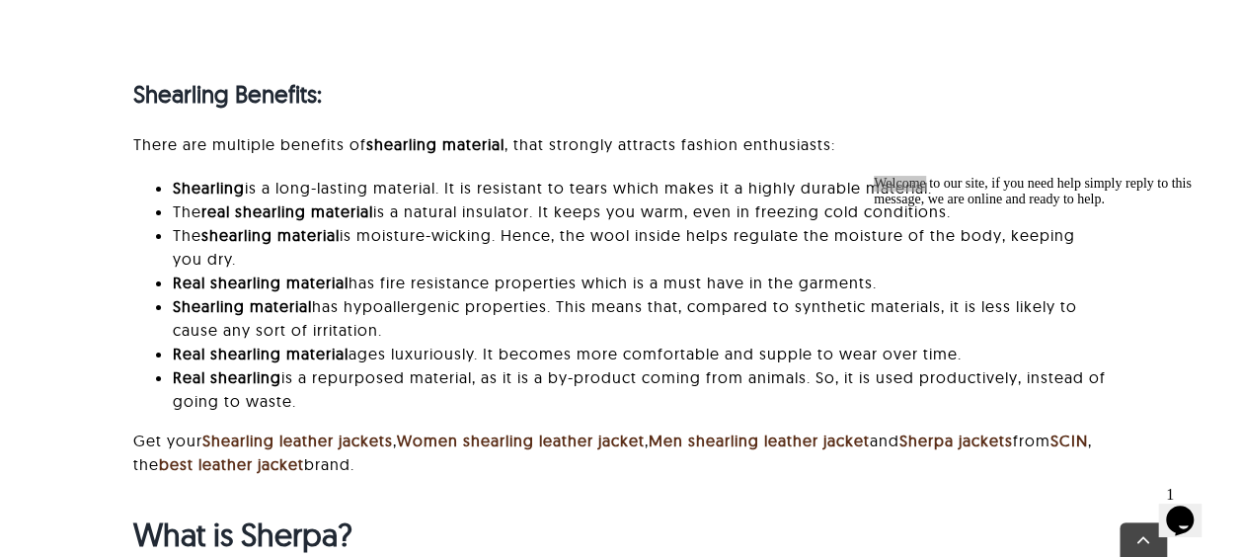
click at [529, 223] on li "The shearling material is moisture-wicking. Hence, the wool inside helps regula…" at bounding box center [640, 246] width 935 height 47
click at [446, 270] on li "Real shearling material has fire resistance properties which is a must have in …" at bounding box center [640, 282] width 935 height 24
click at [498, 294] on li "Shearling material has hypoallergenic properties. This means that, compared to …" at bounding box center [640, 317] width 935 height 47
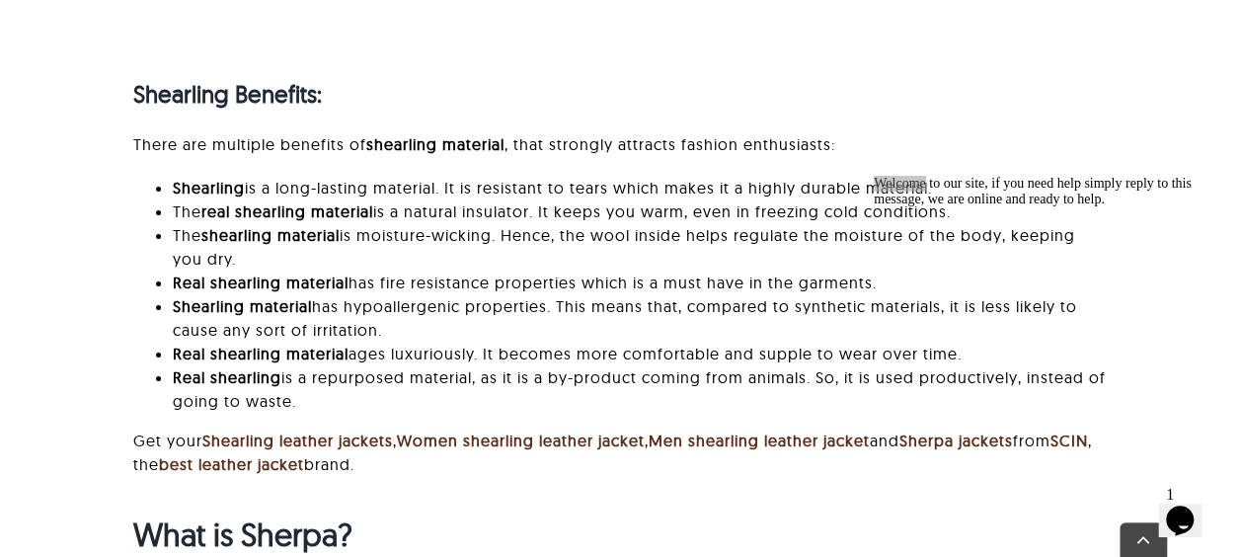
drag, startPoint x: 498, startPoint y: 293, endPoint x: 433, endPoint y: 231, distance: 89.4
click at [433, 231] on ul "Shearling is a long-lasting material. It is resistant to tears which makes it a…" at bounding box center [620, 294] width 974 height 237
click at [433, 231] on li "The shearling material is moisture-wicking. Hence, the wool inside helps regula…" at bounding box center [640, 246] width 935 height 47
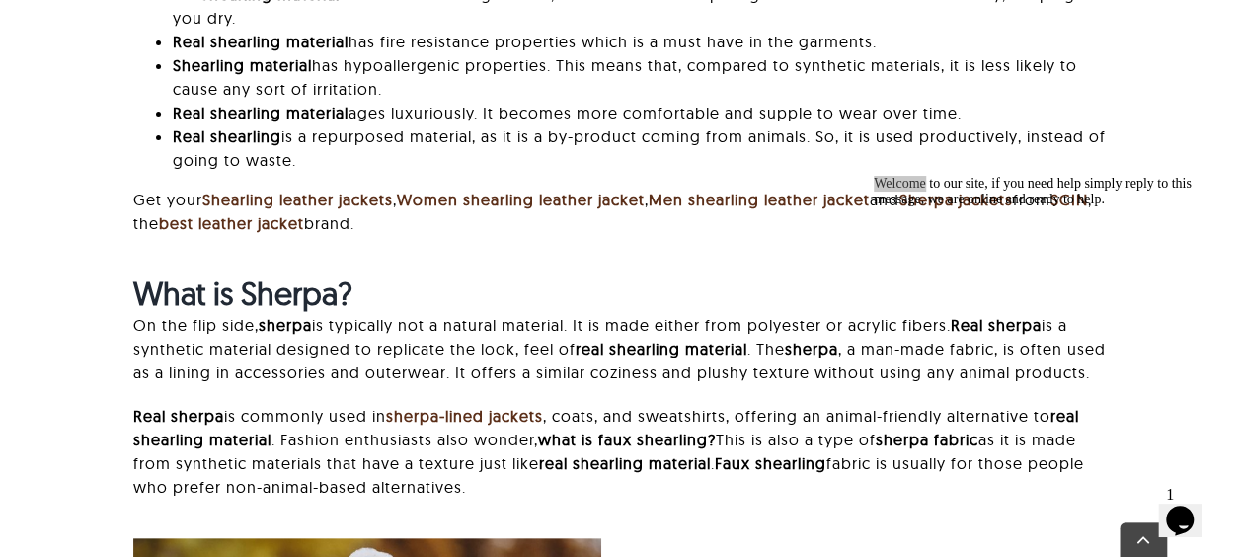
scroll to position [3664, 0]
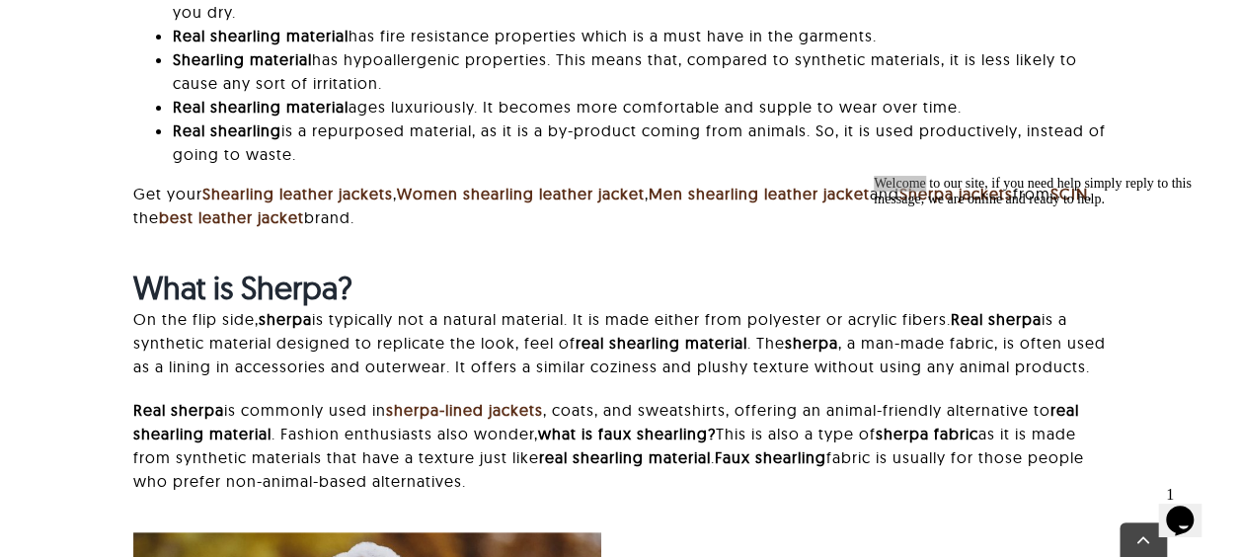
click at [653, 182] on p "Get your Shearling leather jackets , Women shearling leather jacket , Men shear…" at bounding box center [620, 205] width 974 height 47
